Goal: Task Accomplishment & Management: Complete application form

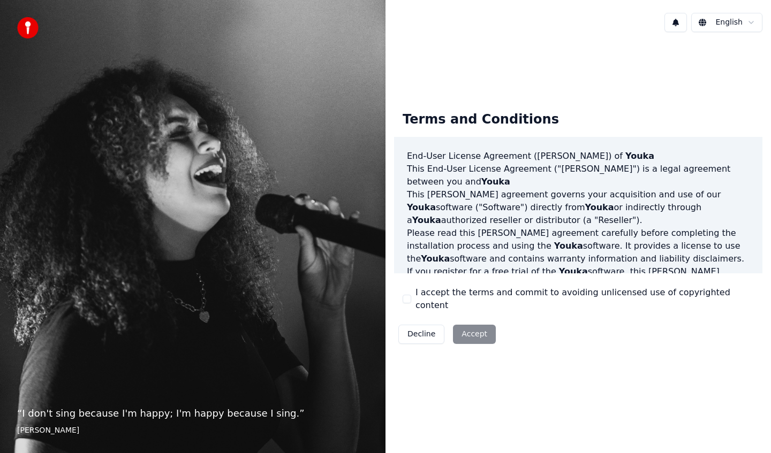
click at [448, 291] on div "Terms and Conditions End-User License Agreement ([PERSON_NAME]) of Youka This E…" at bounding box center [578, 225] width 368 height 245
click at [448, 298] on label "I accept the terms and commit to avoiding unlicensed use of copyrighted content" at bounding box center [584, 299] width 338 height 26
click at [411, 298] on button "I accept the terms and commit to avoiding unlicensed use of copyrighted content" at bounding box center [407, 299] width 9 height 9
click at [466, 325] on button "Accept" at bounding box center [474, 334] width 43 height 19
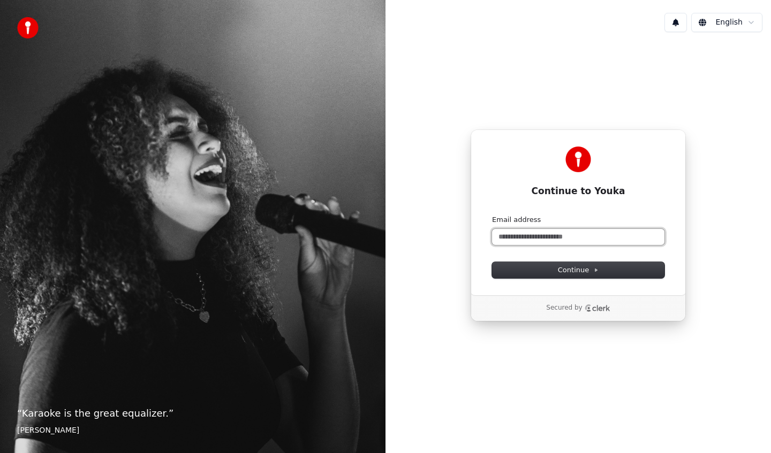
click at [550, 233] on input "Email address" at bounding box center [578, 237] width 172 height 16
click at [569, 273] on span "Continue" at bounding box center [578, 271] width 41 height 10
click at [544, 231] on input "Email address" at bounding box center [578, 237] width 172 height 16
click at [492, 215] on button "submit" at bounding box center [492, 215] width 0 height 0
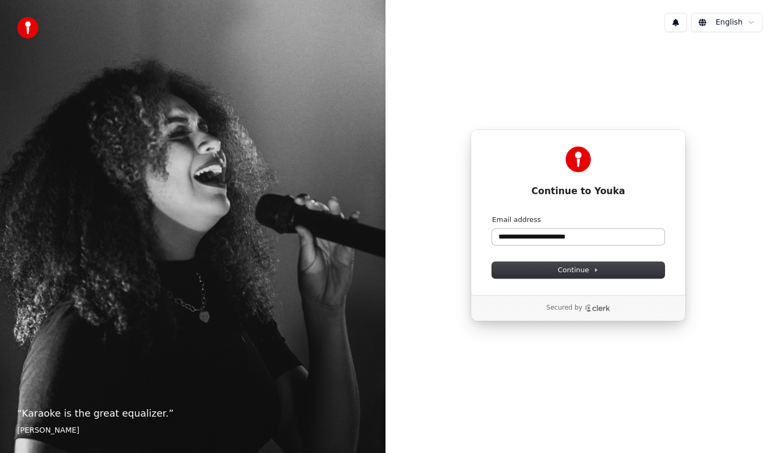
type input "**********"
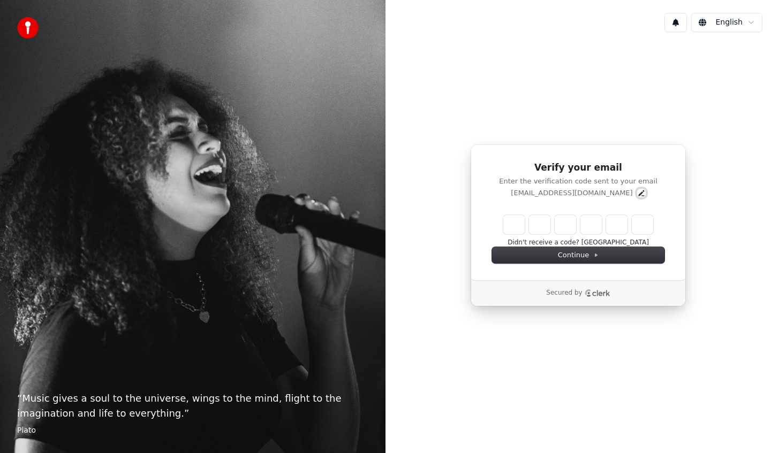
click at [638, 194] on icon "Edit" at bounding box center [641, 193] width 6 height 6
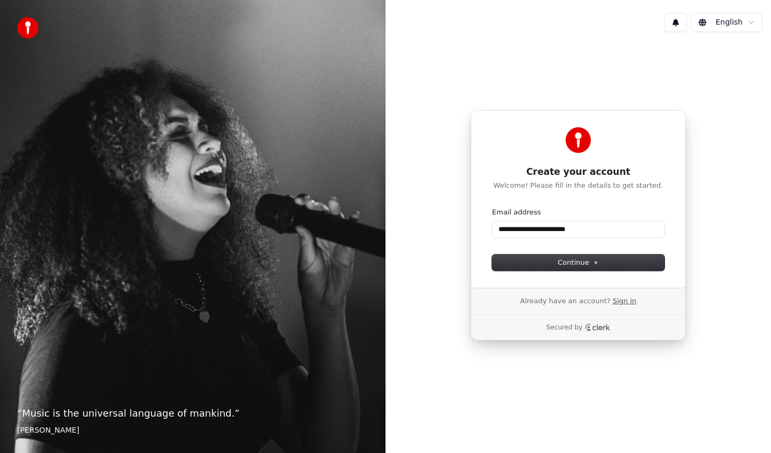
click at [617, 299] on link "Sign in" at bounding box center [625, 302] width 24 height 10
